Goal: Find specific page/section: Find specific page/section

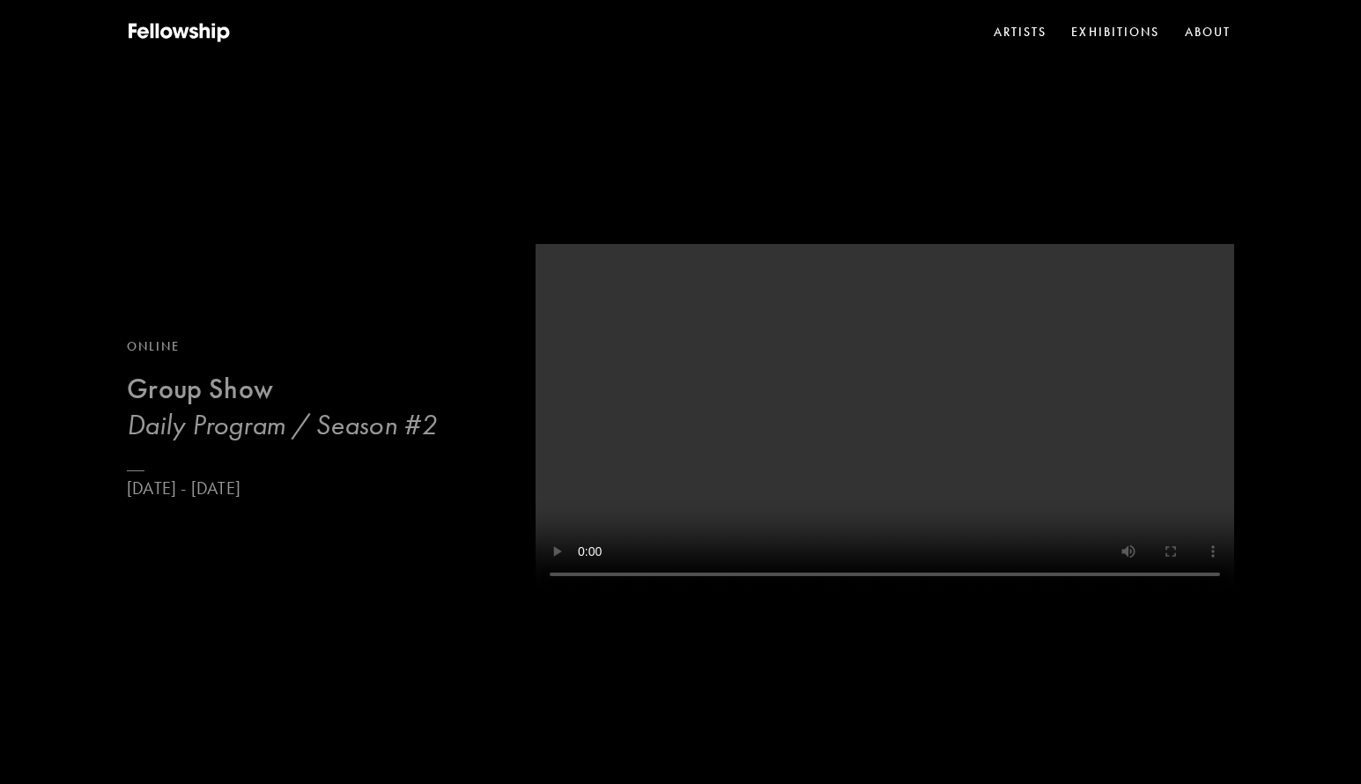
click at [247, 413] on h3 "Daily Program / Season #2" at bounding box center [282, 424] width 310 height 35
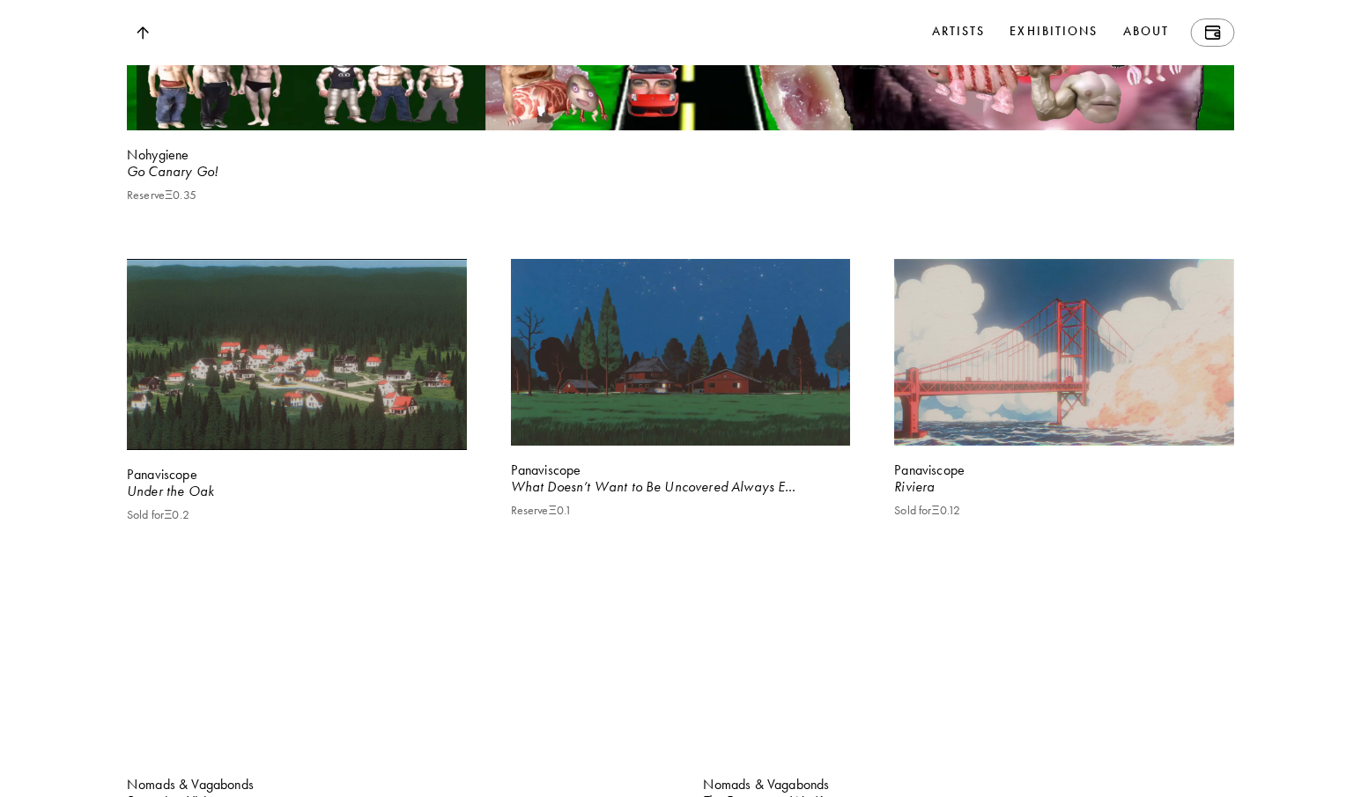
scroll to position [2555, 0]
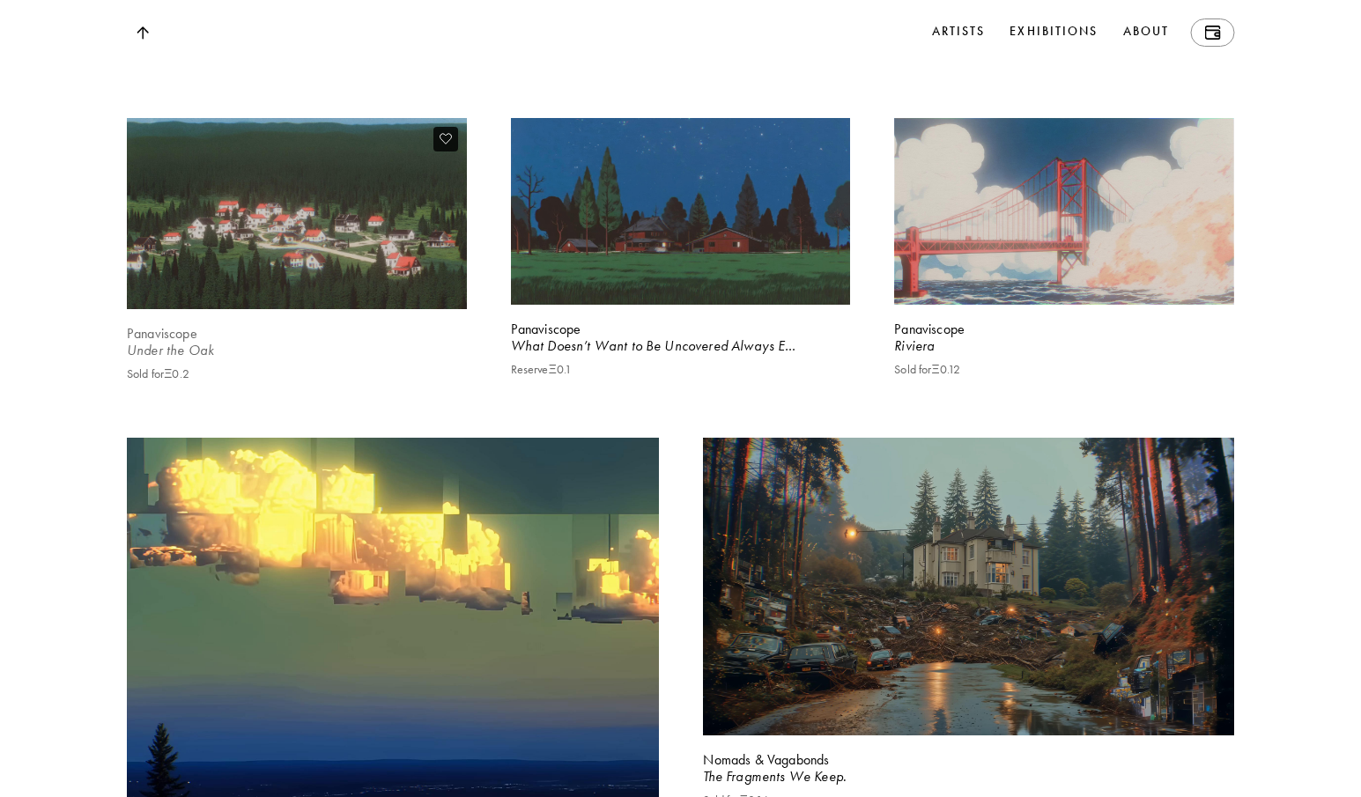
click at [180, 327] on div at bounding box center [297, 222] width 340 height 209
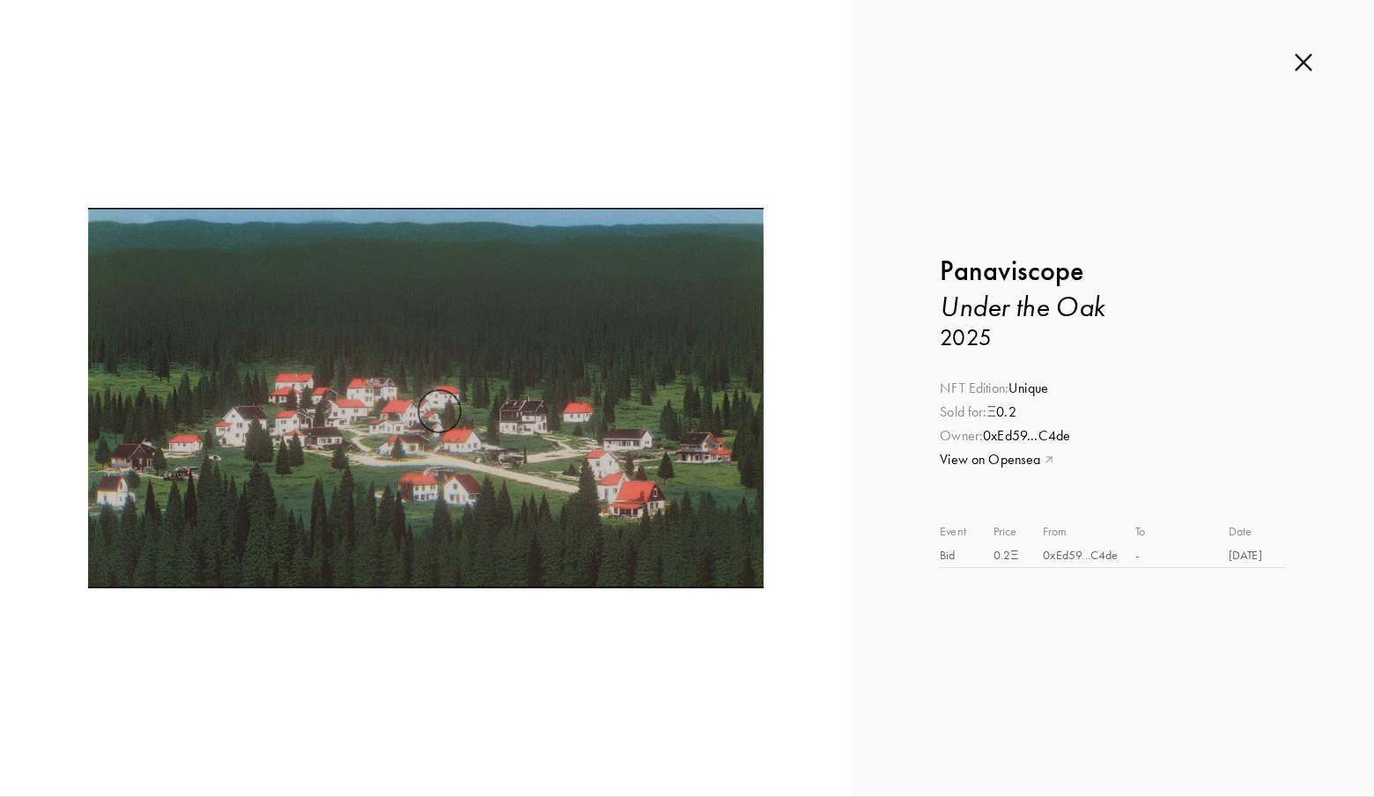
click at [1299, 63] on img at bounding box center [1304, 62] width 18 height 19
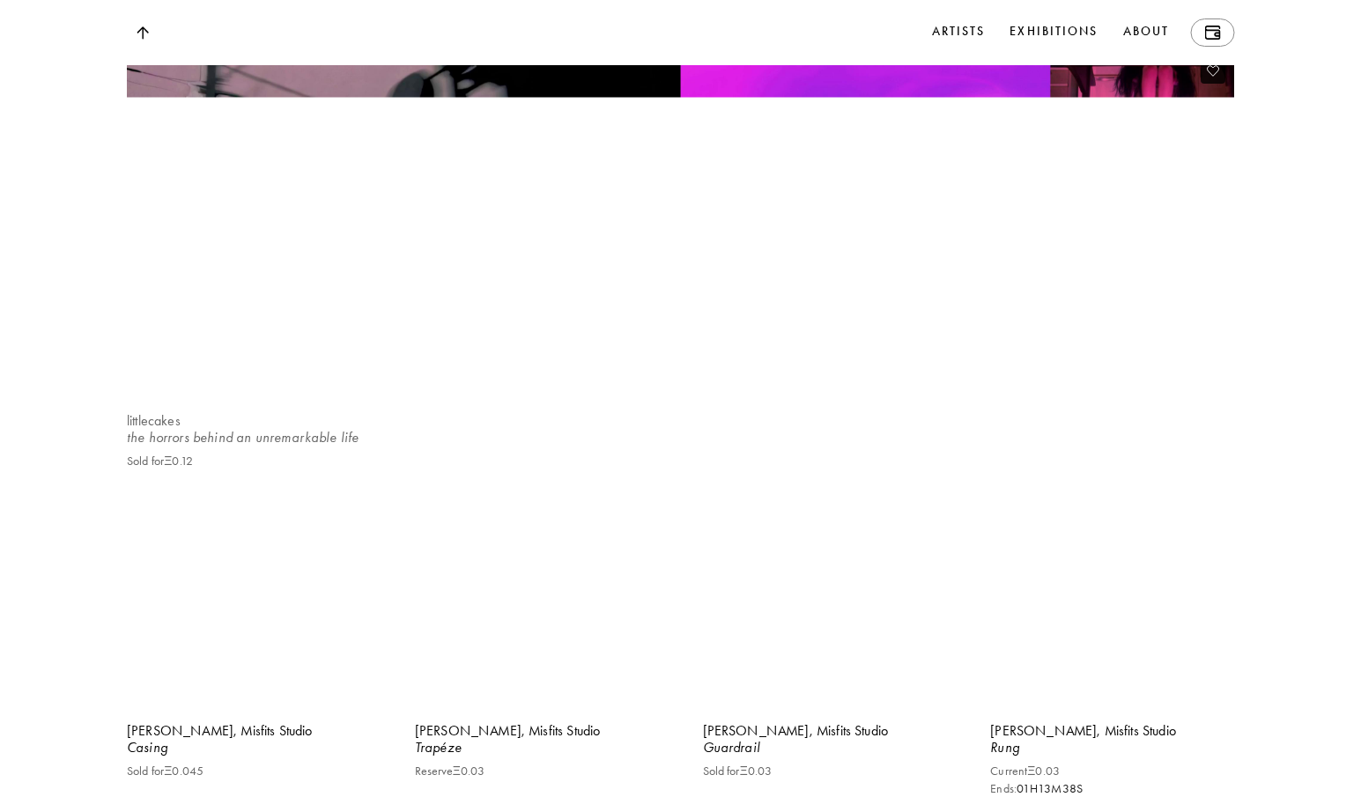
scroll to position [12510, 0]
